Goal: Information Seeking & Learning: Learn about a topic

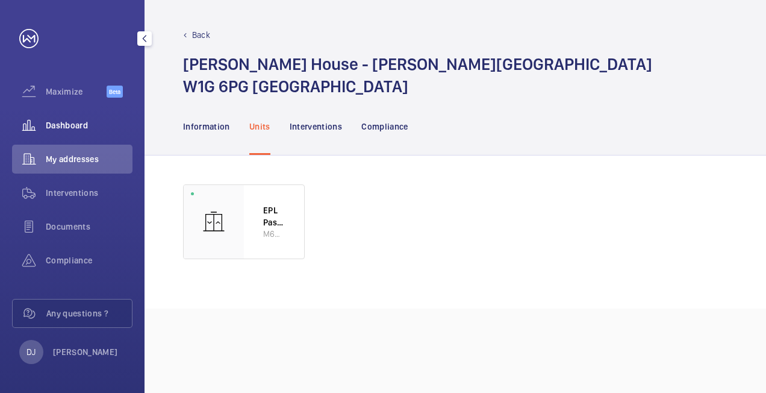
click at [67, 119] on div "Dashboard" at bounding box center [72, 125] width 120 height 29
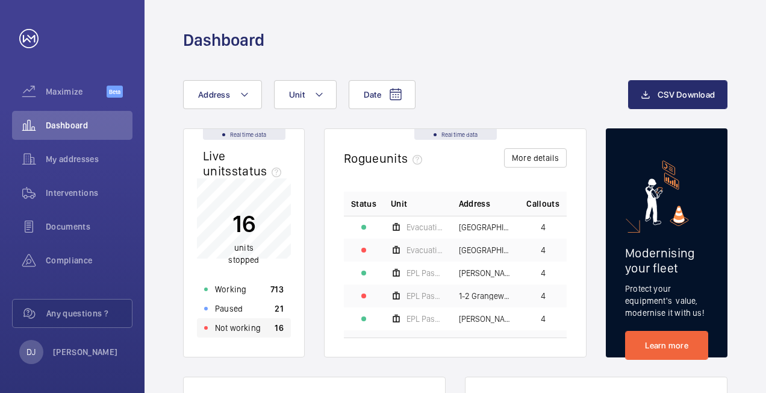
click at [246, 332] on p "Not working" at bounding box center [238, 328] width 46 height 12
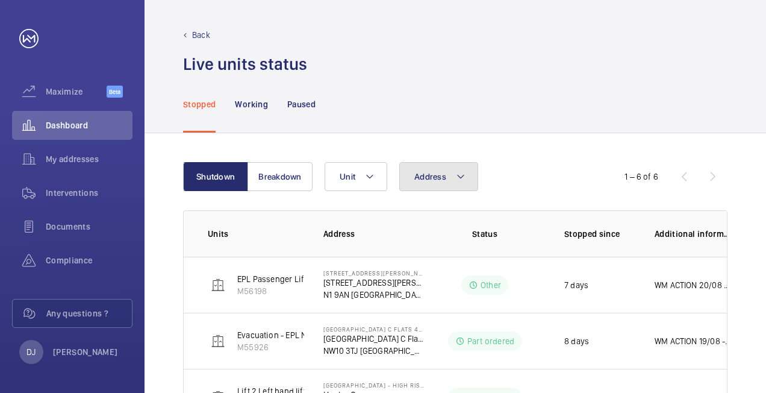
click at [436, 180] on span "Address" at bounding box center [430, 177] width 32 height 10
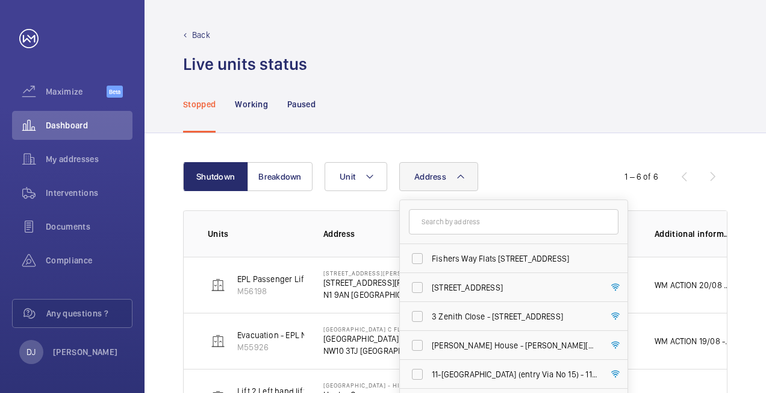
click at [451, 227] on input "text" at bounding box center [514, 221] width 210 height 25
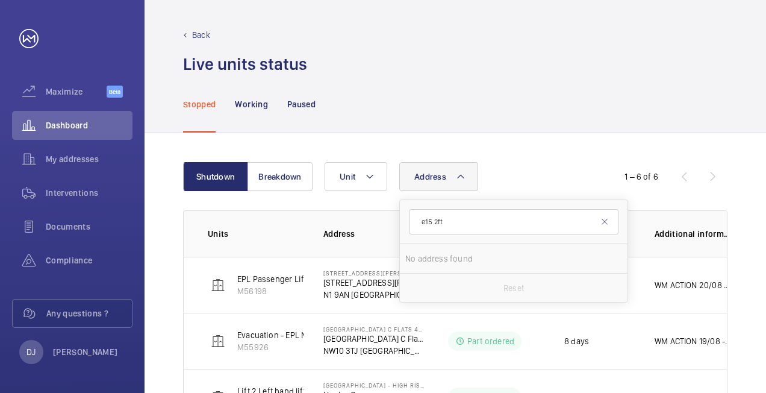
type input "e15 2ft"
click at [516, 179] on div "Address e15 2ft No address found Reset Unit" at bounding box center [454, 176] width 258 height 29
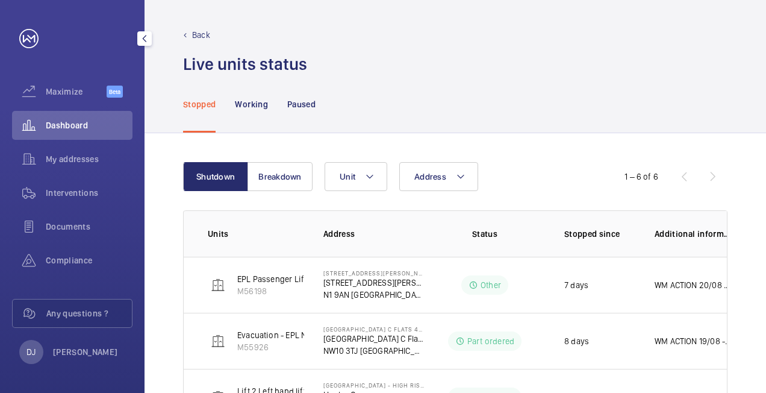
click at [69, 130] on span "Dashboard" at bounding box center [89, 125] width 87 height 12
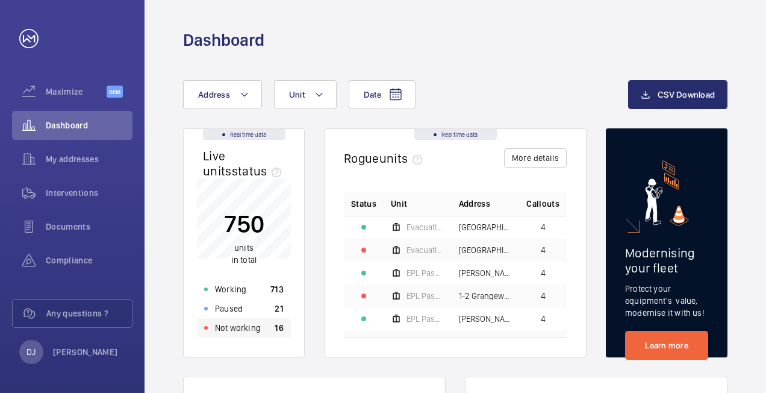
click at [259, 332] on p "Not working" at bounding box center [238, 328] width 46 height 12
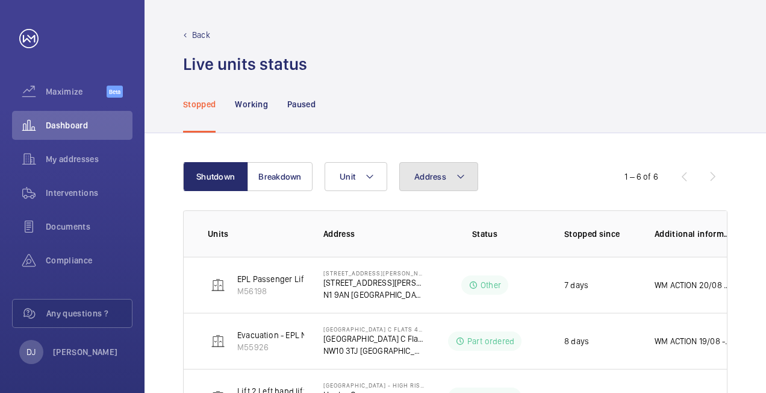
click at [456, 175] on mat-icon at bounding box center [461, 176] width 10 height 14
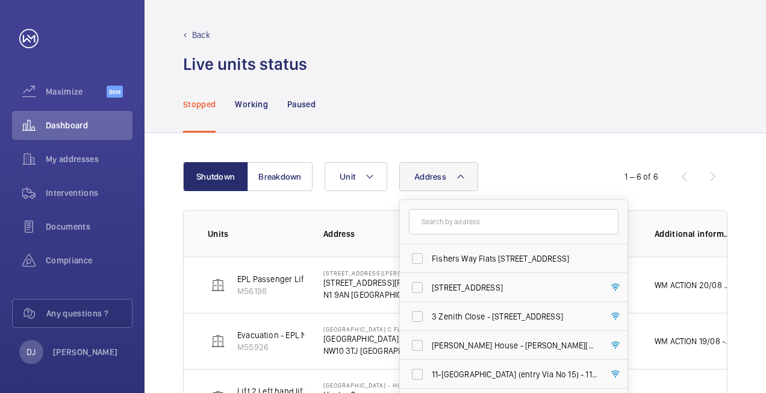
click at [451, 211] on input "text" at bounding box center [514, 221] width 210 height 25
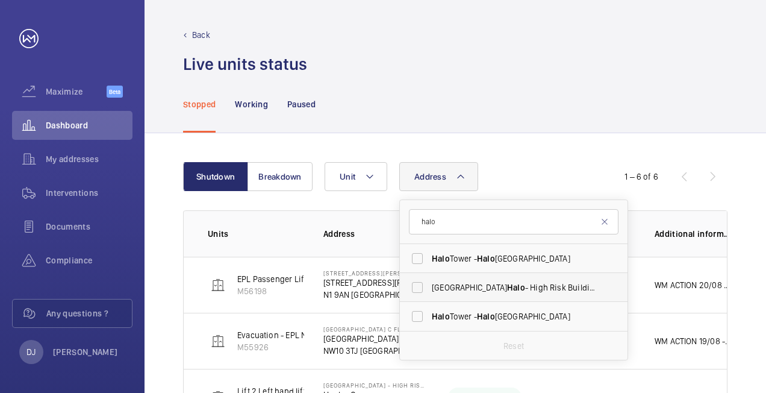
type input "halo"
click at [507, 284] on span "Halo" at bounding box center [516, 287] width 18 height 10
click at [429, 284] on input "[GEOGRAPHIC_DATA] Halo - [GEOGRAPHIC_DATA] - [GEOGRAPHIC_DATA]" at bounding box center [417, 287] width 24 height 24
checkbox input "true"
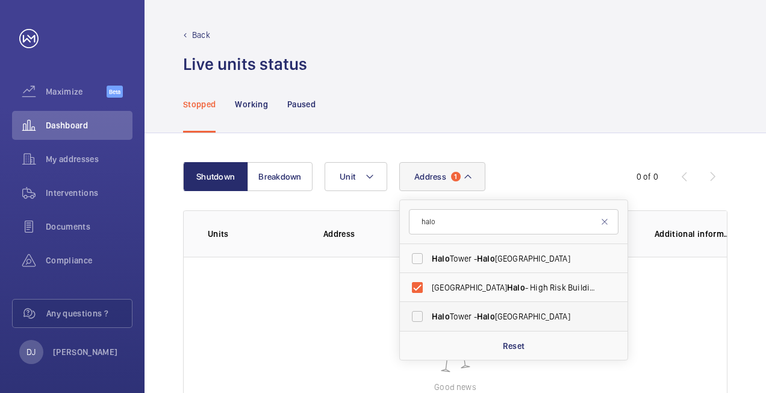
click at [454, 323] on label "[GEOGRAPHIC_DATA] - [GEOGRAPHIC_DATA]" at bounding box center [505, 316] width 210 height 29
click at [429, 323] on input "[GEOGRAPHIC_DATA] - [GEOGRAPHIC_DATA]" at bounding box center [417, 316] width 24 height 24
checkbox input "true"
click at [447, 261] on span "Halo" at bounding box center [441, 259] width 18 height 10
click at [429, 261] on input "[GEOGRAPHIC_DATA] - [GEOGRAPHIC_DATA]" at bounding box center [417, 258] width 24 height 24
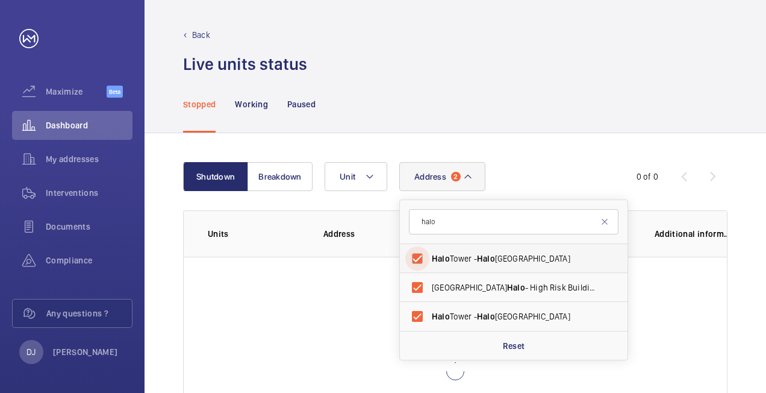
checkbox input "true"
click at [575, 124] on div "Stopped Working Paused" at bounding box center [455, 103] width 544 height 57
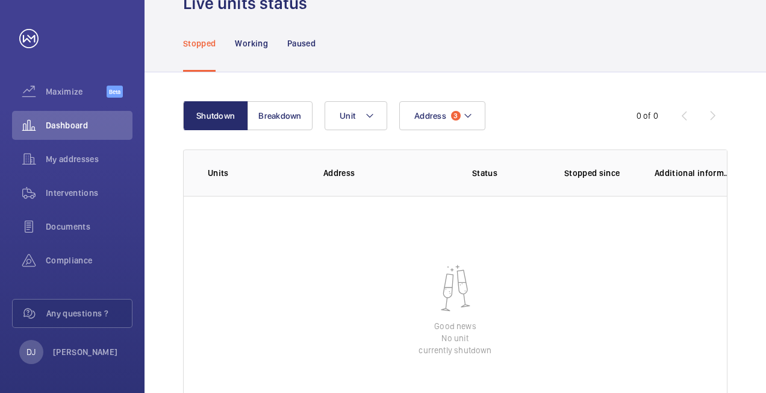
scroll to position [120, 0]
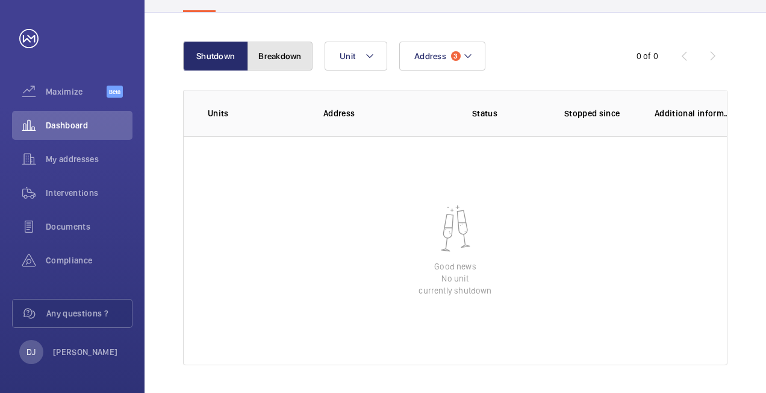
click at [289, 58] on button "Breakdown" at bounding box center [280, 56] width 65 height 29
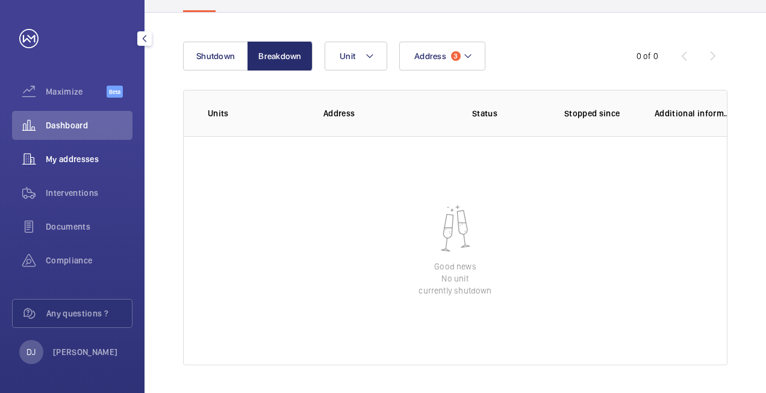
click at [98, 152] on div "My addresses" at bounding box center [72, 159] width 120 height 29
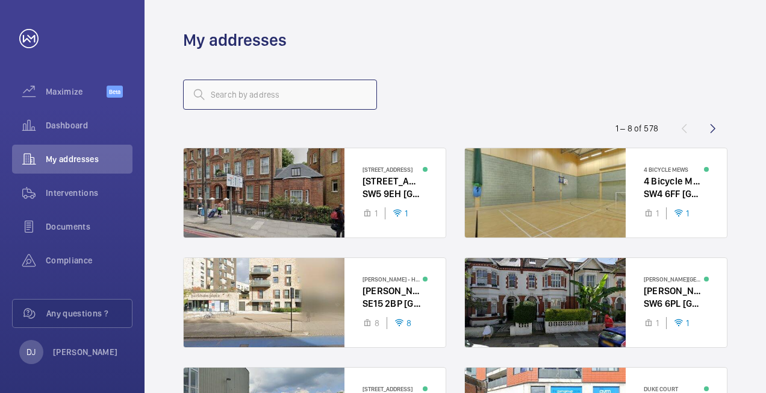
click at [313, 87] on input "text" at bounding box center [280, 95] width 194 height 30
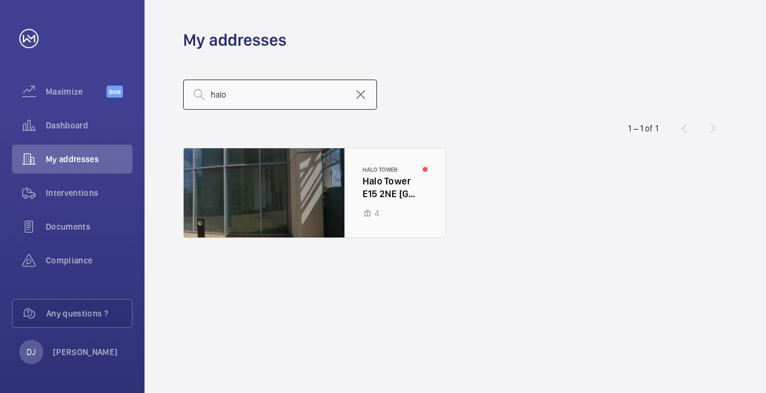
type input "halo"
click at [371, 187] on div at bounding box center [315, 192] width 262 height 89
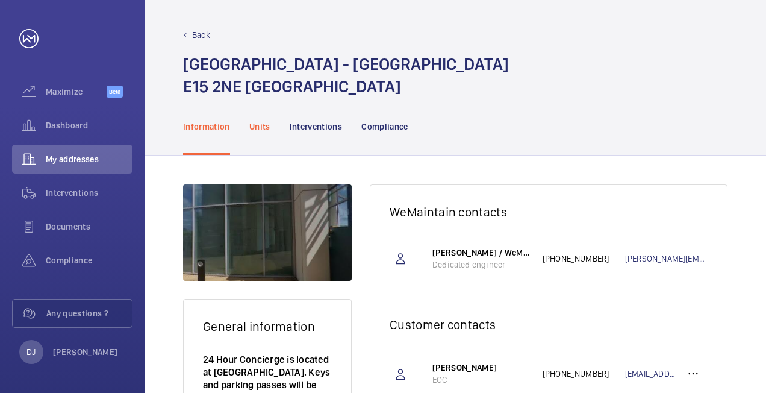
click at [264, 123] on p "Units" at bounding box center [259, 126] width 21 height 12
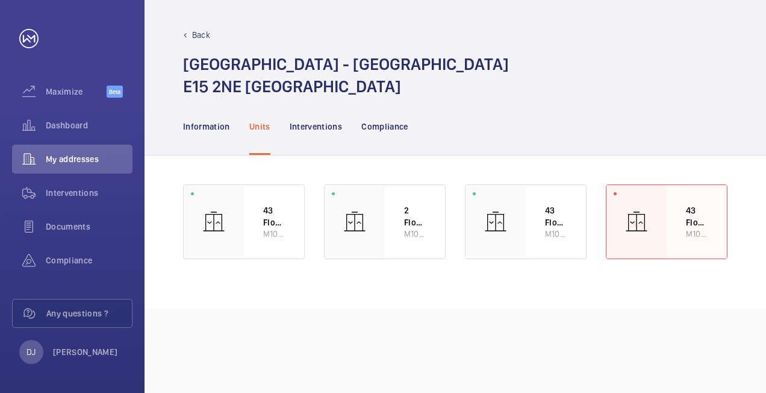
click at [660, 209] on div at bounding box center [637, 221] width 60 height 73
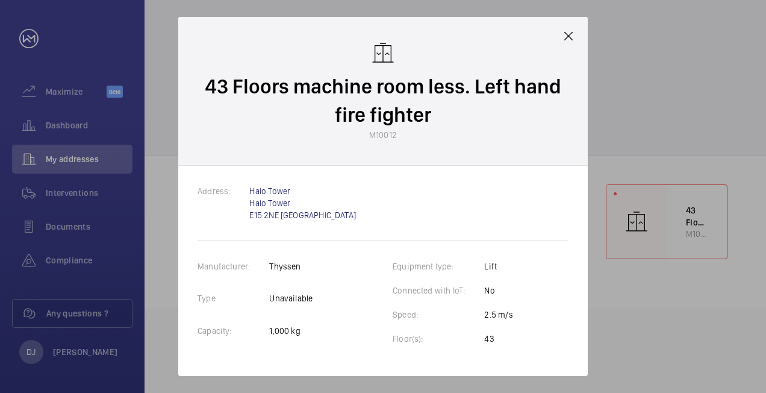
click at [558, 43] on wm-front-client-platform-device-details "43 Floors machine room less. Left hand fire fighter M10012" at bounding box center [382, 91] width 361 height 100
click at [566, 41] on mat-icon at bounding box center [568, 36] width 14 height 14
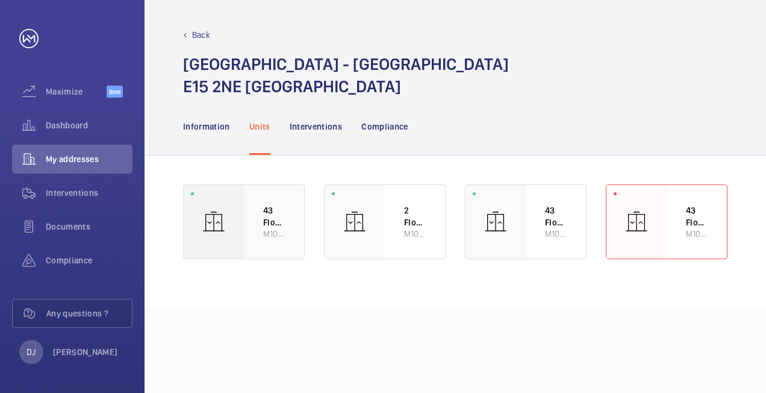
click at [267, 186] on div "43 Floors machine room less middle lift M10009" at bounding box center [274, 221] width 60 height 73
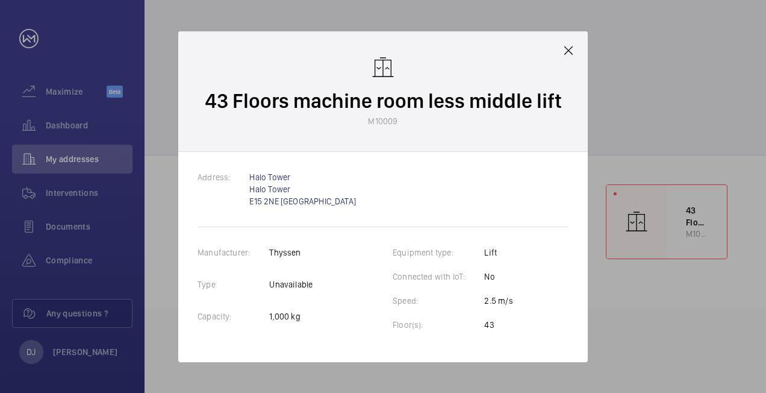
click at [290, 223] on div "Address: [GEOGRAPHIC_DATA] [GEOGRAPHIC_DATA] Manufacturer: Thyssen Type Unavail…" at bounding box center [383, 257] width 410 height 210
click at [563, 49] on mat-icon at bounding box center [568, 50] width 14 height 14
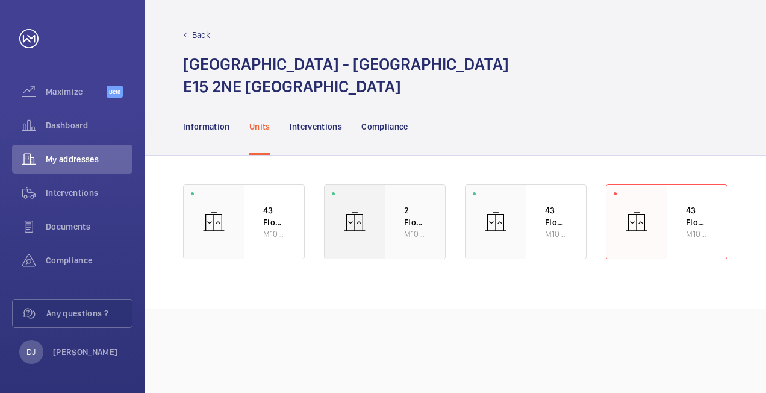
click at [321, 231] on div "43 Floors machine room less middle lift M10009 2 Floors Machine room less car p…" at bounding box center [455, 221] width 544 height 75
click at [368, 226] on div at bounding box center [355, 221] width 60 height 73
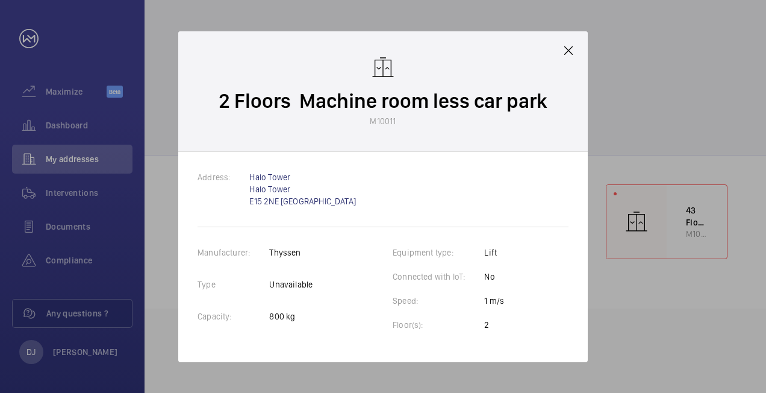
click at [569, 51] on mat-icon at bounding box center [568, 50] width 14 height 14
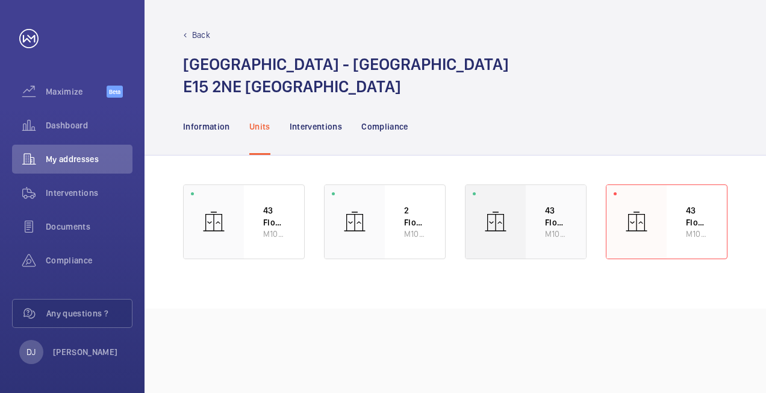
click at [516, 208] on div at bounding box center [496, 221] width 60 height 73
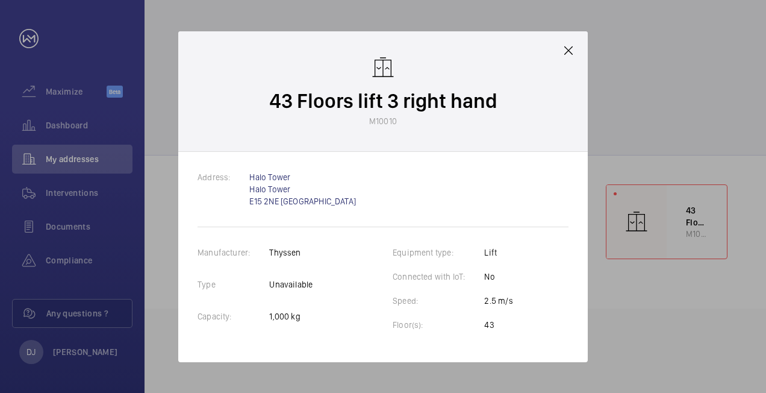
click at [622, 113] on div at bounding box center [383, 196] width 766 height 393
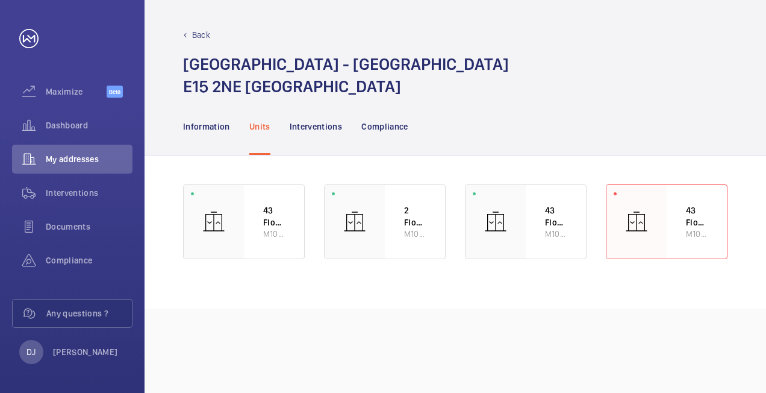
click at [583, 111] on div "Information Units Interventions Compliance" at bounding box center [455, 126] width 544 height 57
